Goal: Task Accomplishment & Management: Manage account settings

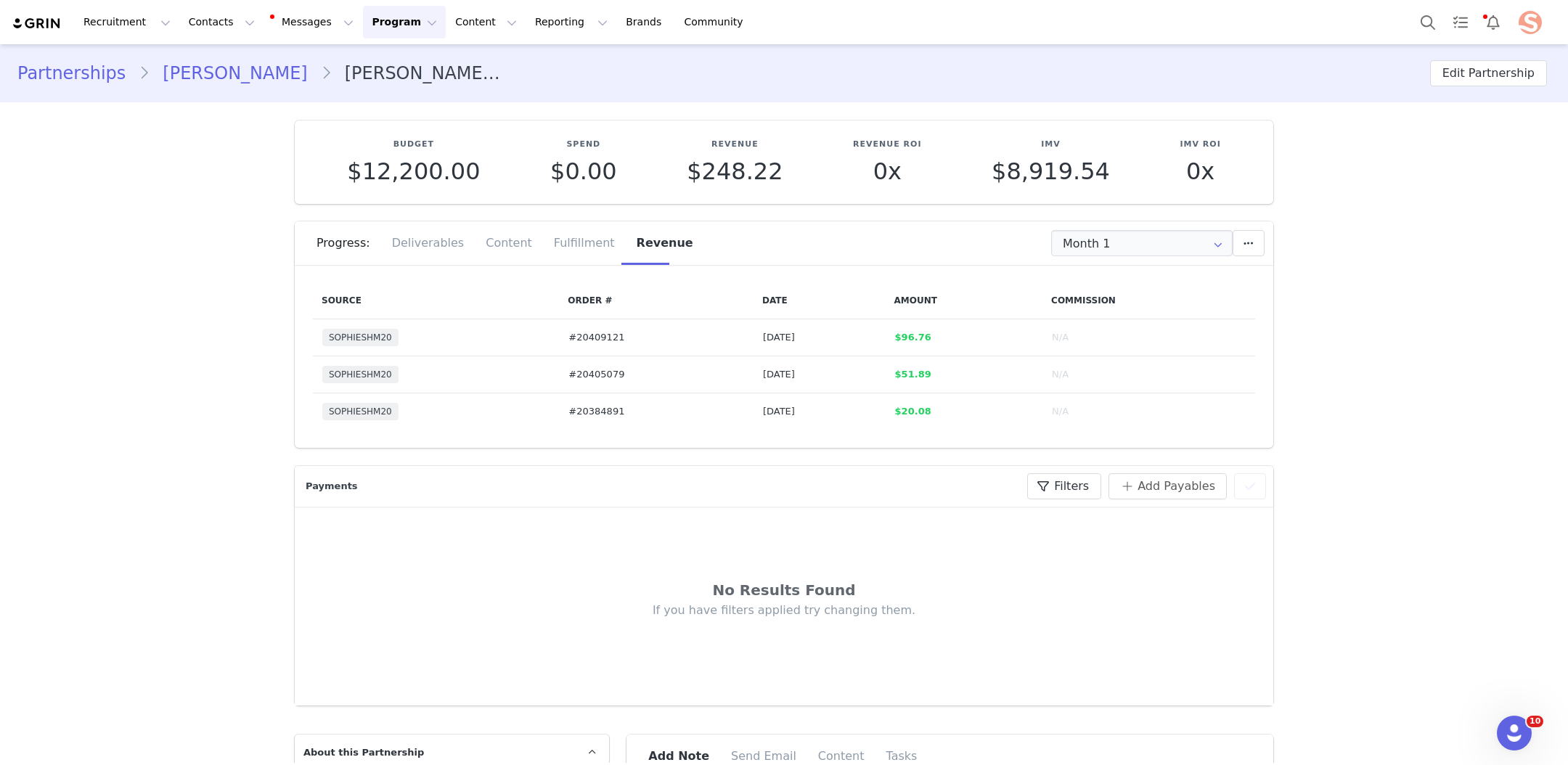
click at [94, 67] on link "Partnerships" at bounding box center [78, 73] width 121 height 26
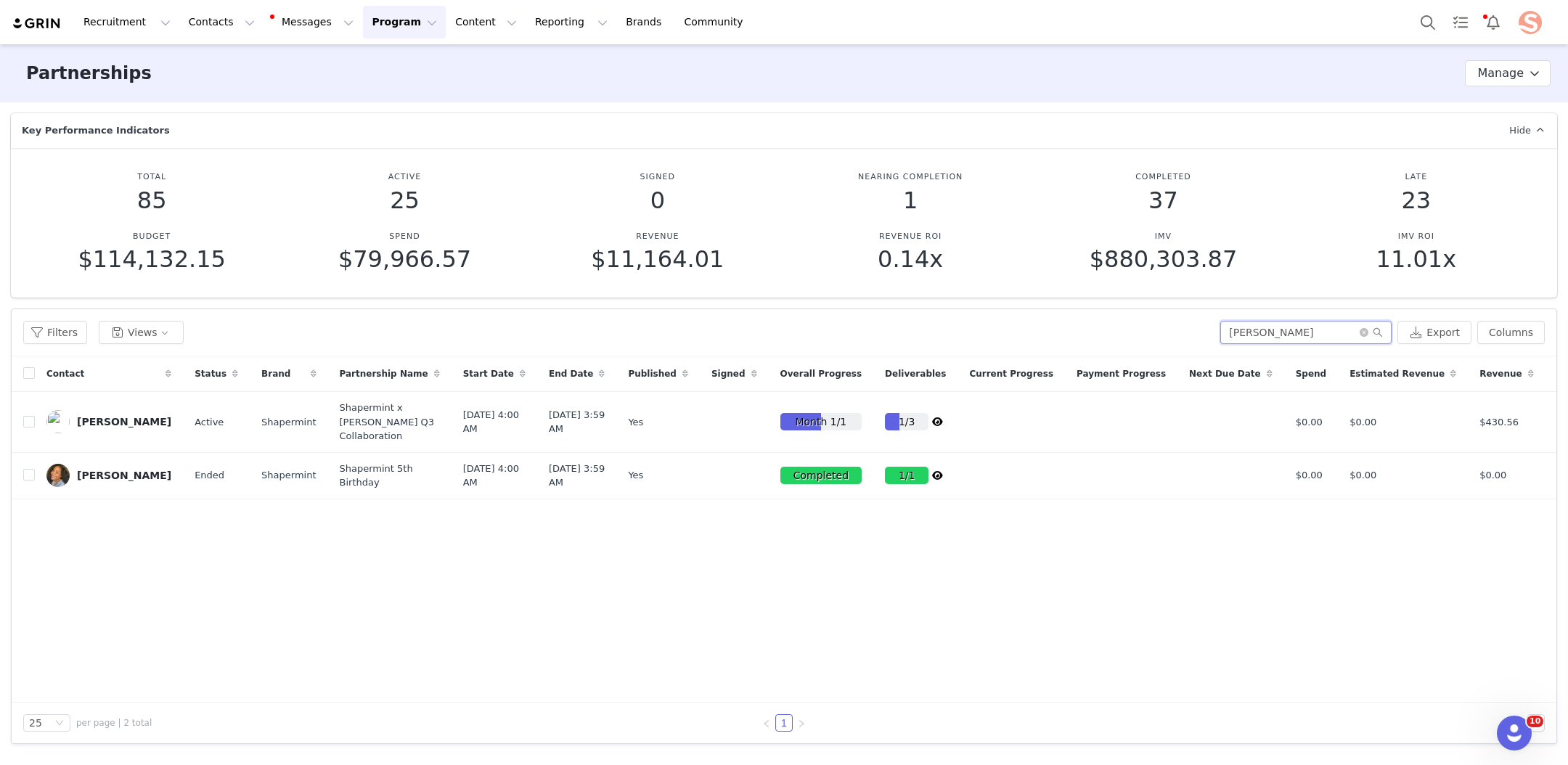
click at [1268, 332] on input "Vanessa" at bounding box center [1306, 332] width 171 height 23
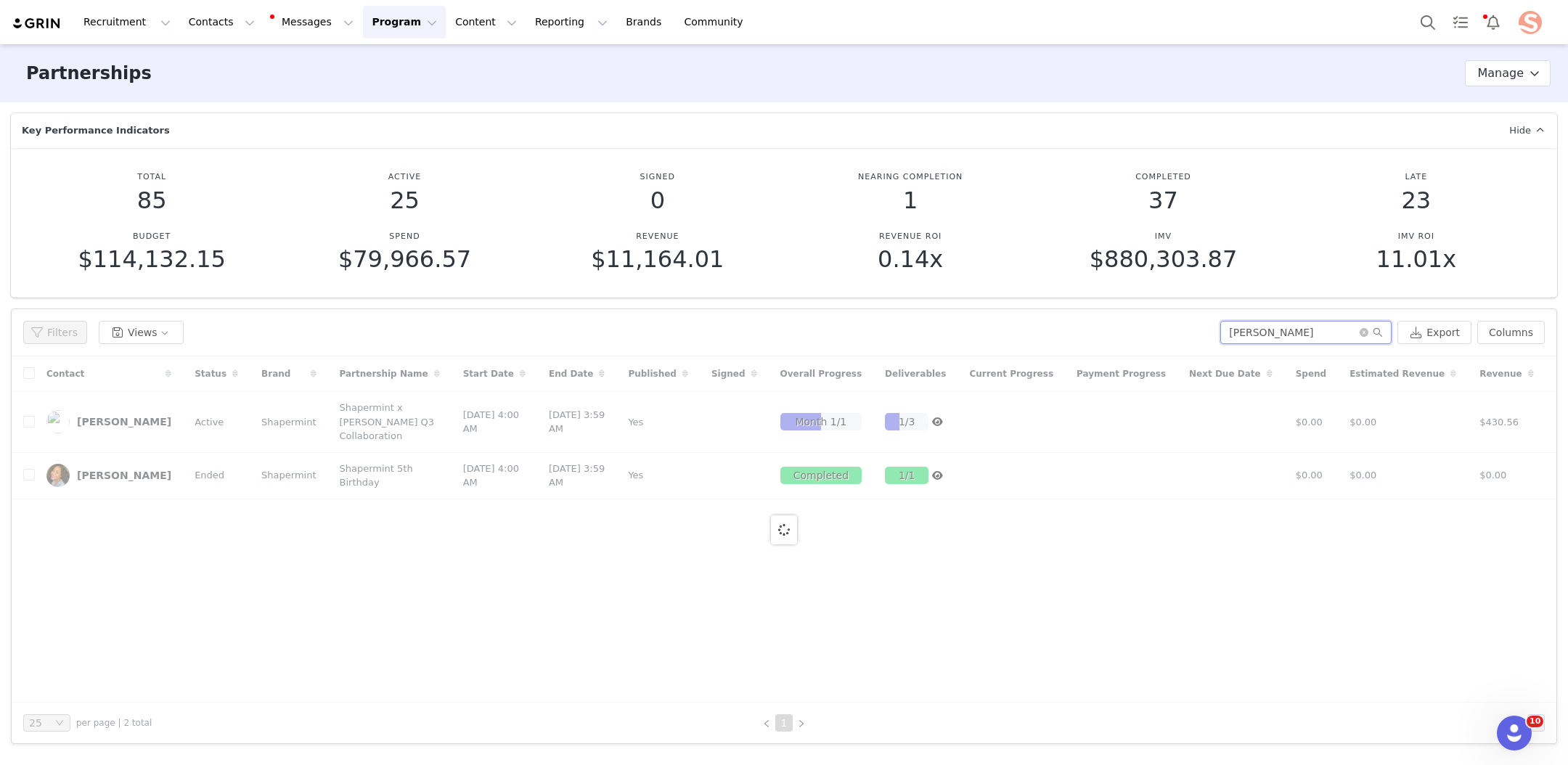
type input "Olivia"
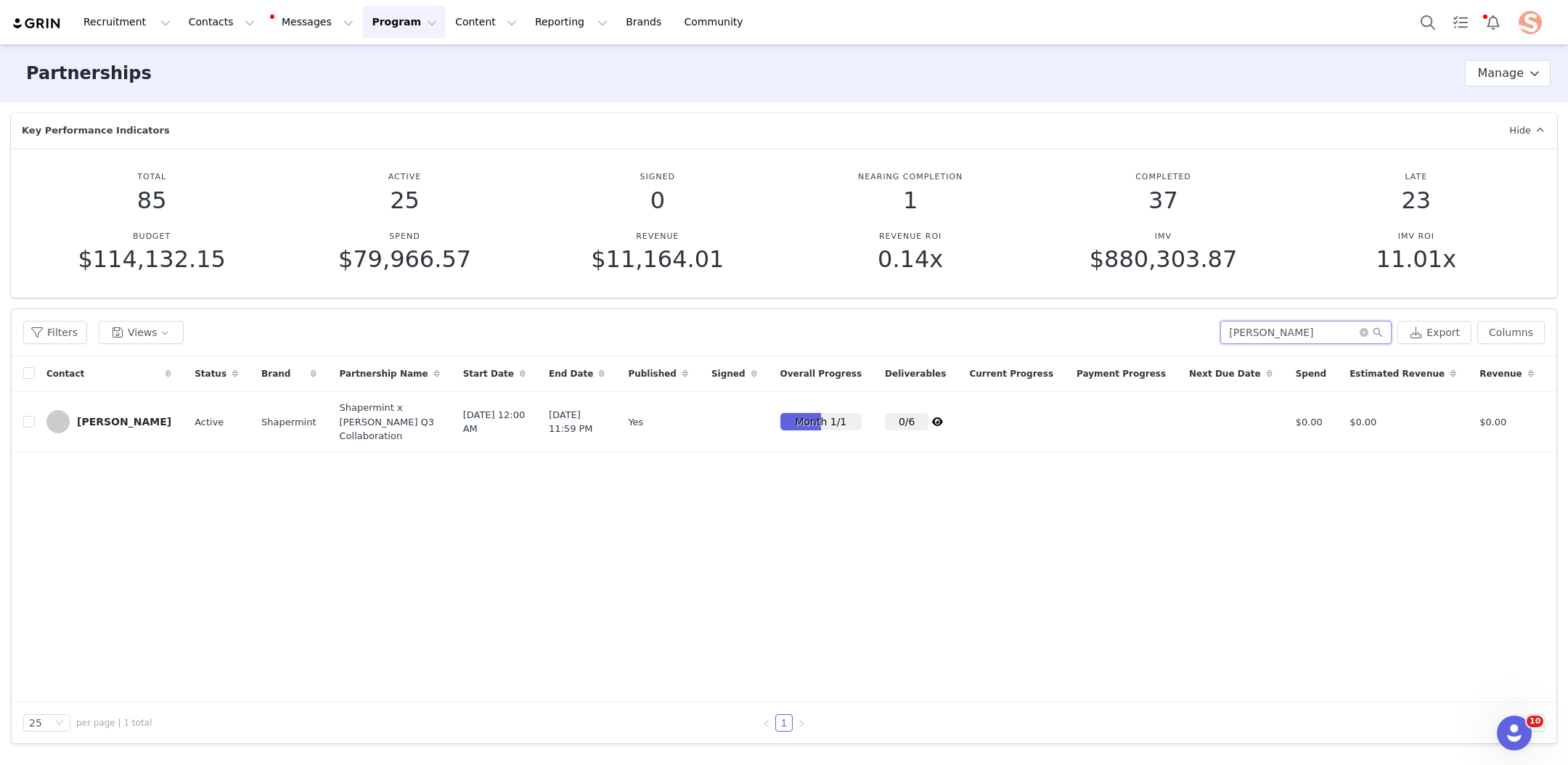
scroll to position [0, 63]
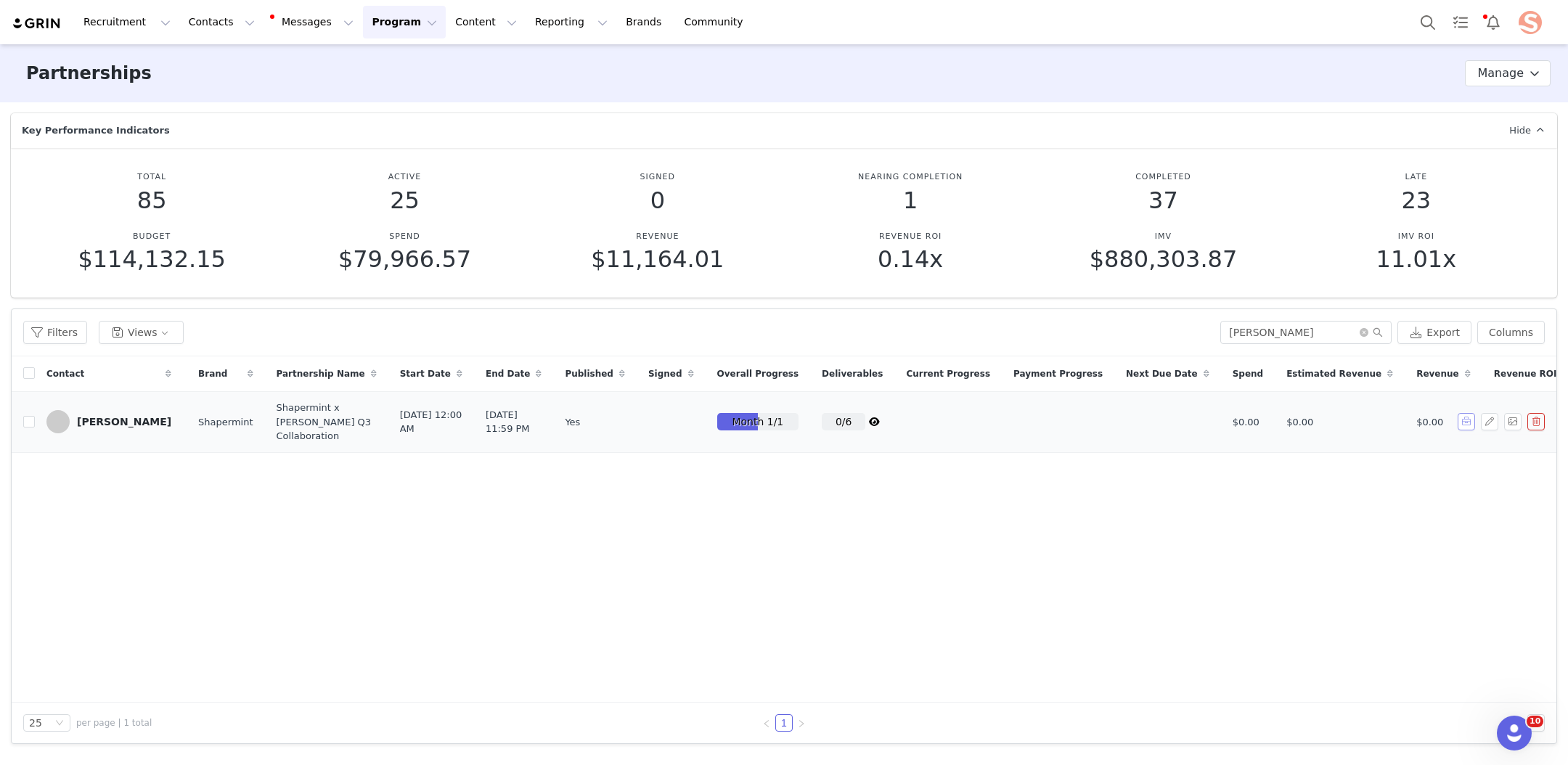
click at [1469, 425] on button "button" at bounding box center [1466, 421] width 17 height 17
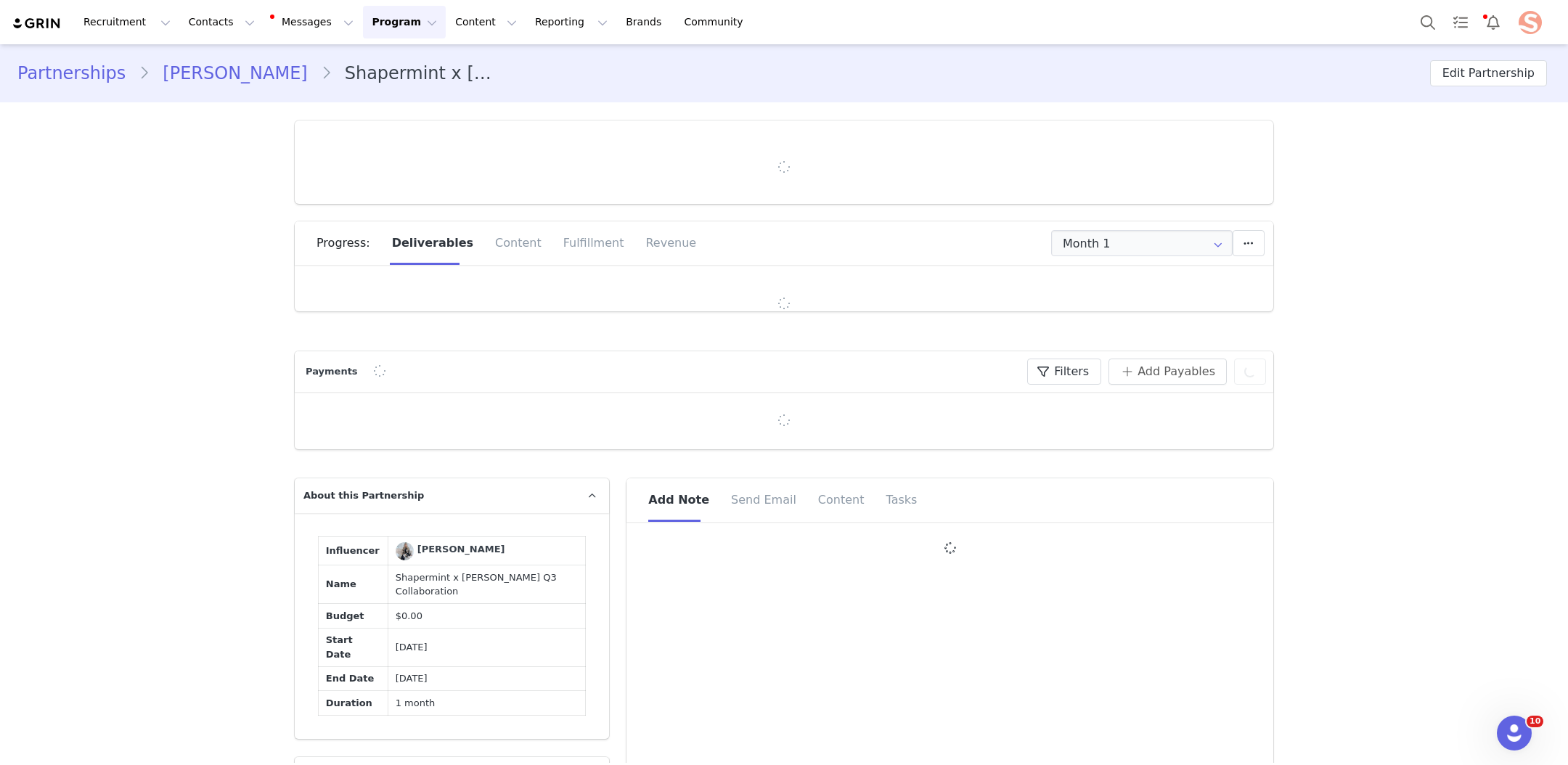
type input "+1 (Canada)"
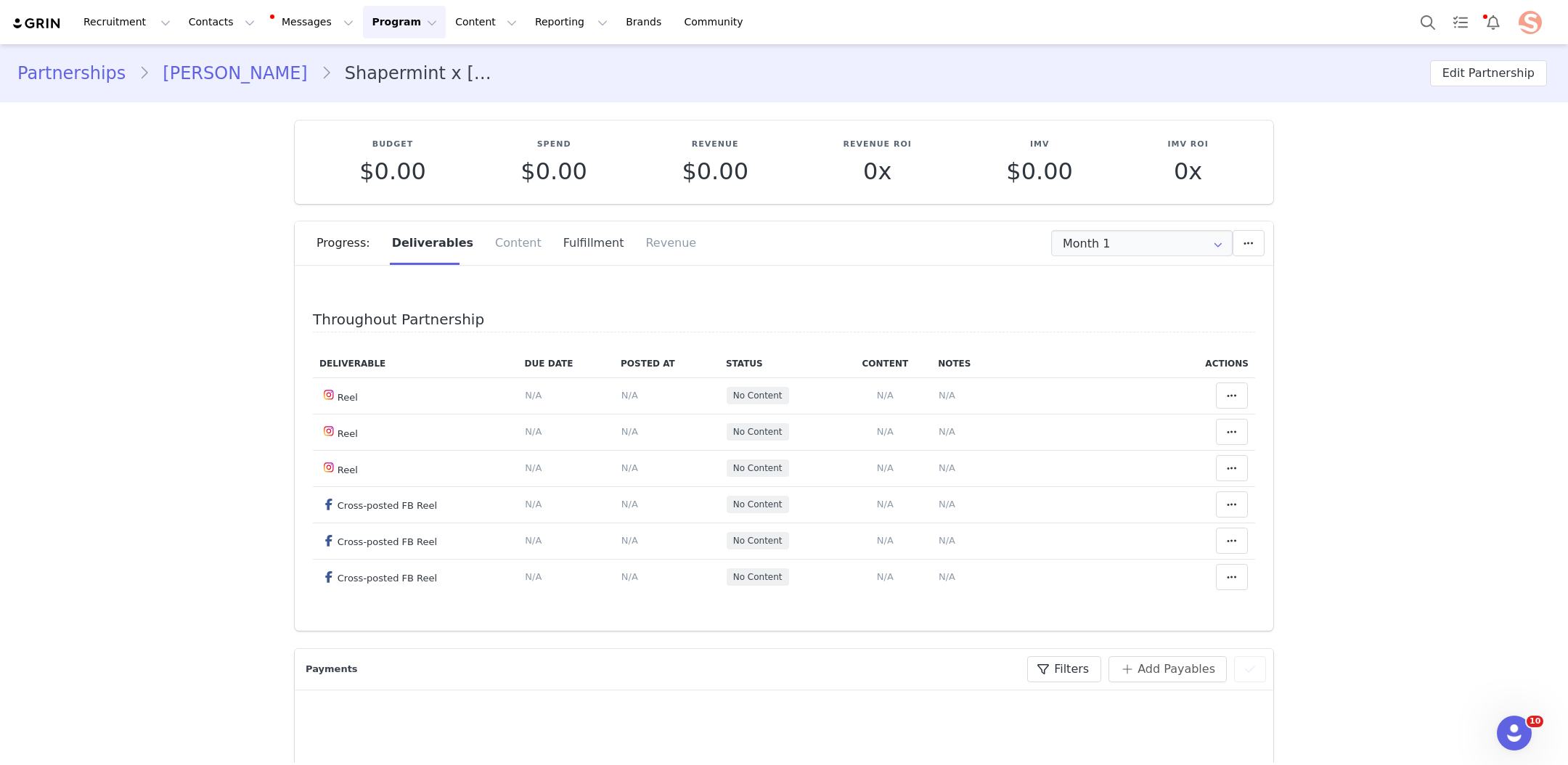
click at [577, 244] on div "Fulfillment" at bounding box center [594, 243] width 83 height 43
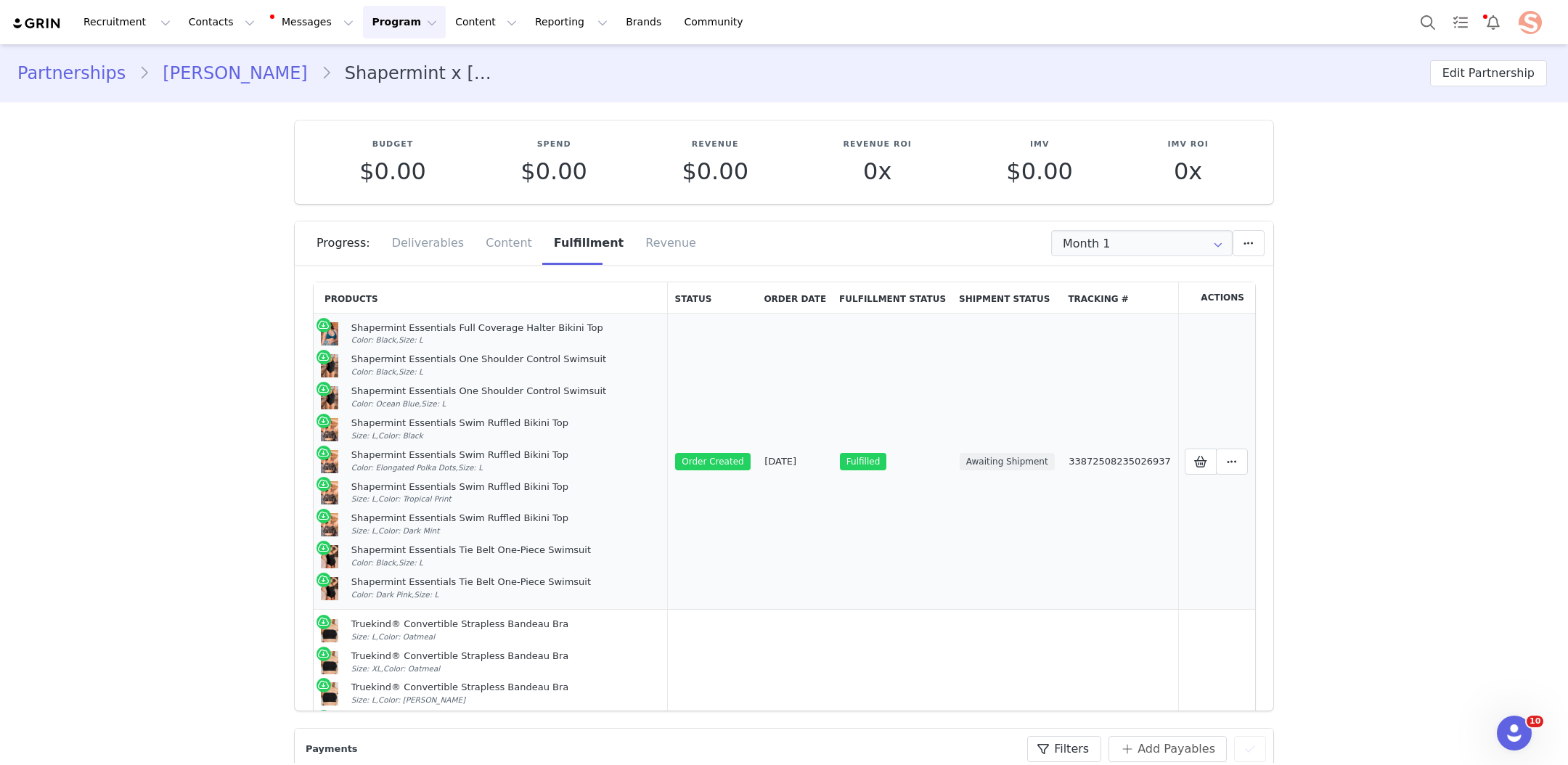
click at [1116, 465] on link "33872508235026937" at bounding box center [1119, 461] width 103 height 11
